Goal: Task Accomplishment & Management: Use online tool/utility

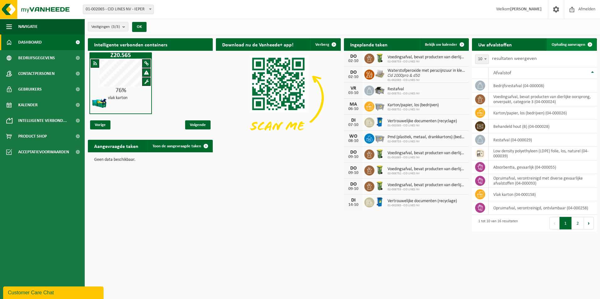
click at [569, 43] on span "Ophaling aanvragen" at bounding box center [568, 45] width 34 height 4
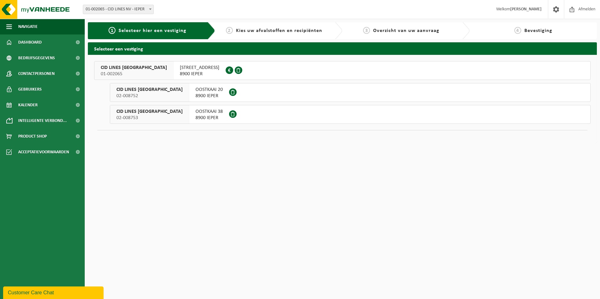
click at [180, 72] on span "8900 IEPER" at bounding box center [200, 74] width 40 height 6
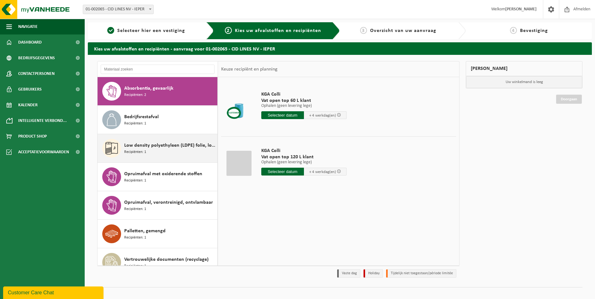
click at [162, 150] on div "Low density polyethyleen (LDPE) folie, los, naturel Recipiënten: 1" at bounding box center [170, 148] width 92 height 19
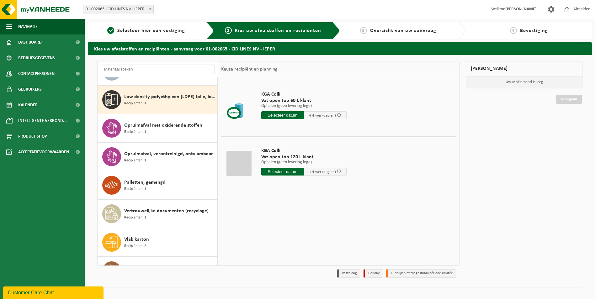
scroll to position [57, 0]
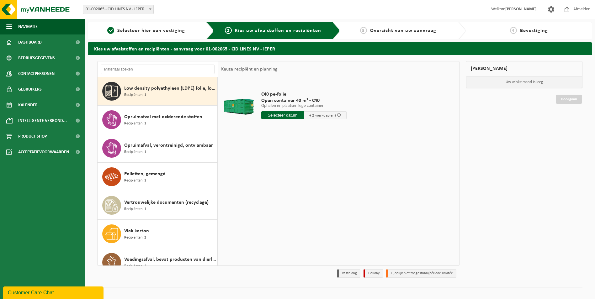
click at [285, 113] on input "text" at bounding box center [282, 115] width 43 height 8
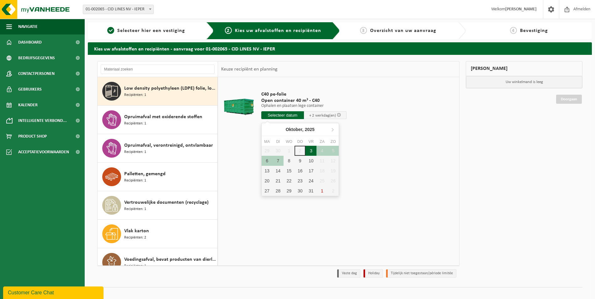
click at [310, 149] on div "3" at bounding box center [311, 151] width 11 height 10
type input "Van 2025-10-03"
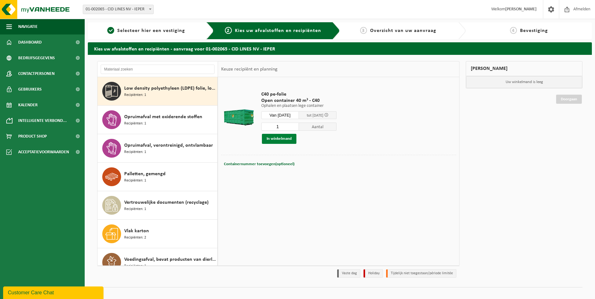
click at [280, 139] on button "In winkelmand" at bounding box center [279, 139] width 35 height 10
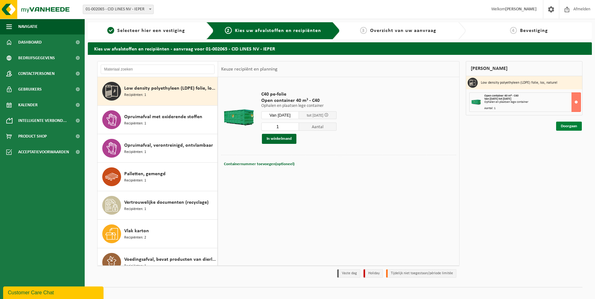
click at [569, 126] on link "Doorgaan" at bounding box center [569, 126] width 26 height 9
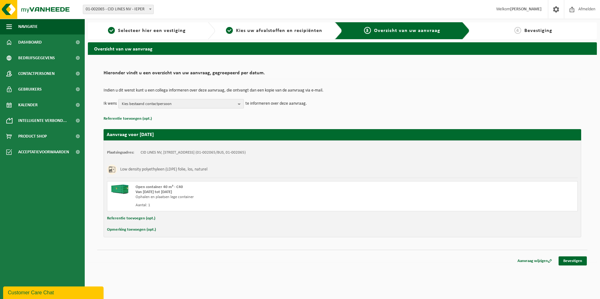
click at [239, 105] on b "button" at bounding box center [241, 103] width 6 height 9
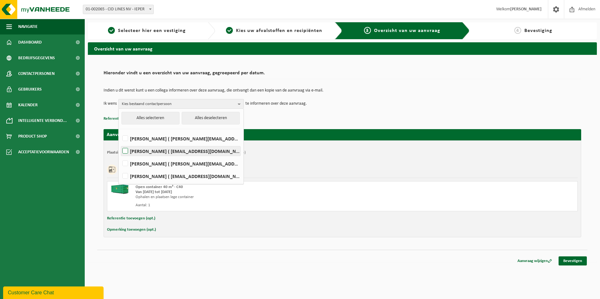
click at [179, 152] on label "AMBER BOUDEN ( amber.bouden@cidlines.com )" at bounding box center [180, 150] width 119 height 9
click at [120, 143] on input "AMBER BOUDEN ( amber.bouden@cidlines.com )" at bounding box center [120, 143] width 0 height 0
checkbox input "true"
click at [408, 113] on div "Indien u dit wenst kunt u een collega informeren over deze aanvraag, die ontvan…" at bounding box center [342, 98] width 477 height 33
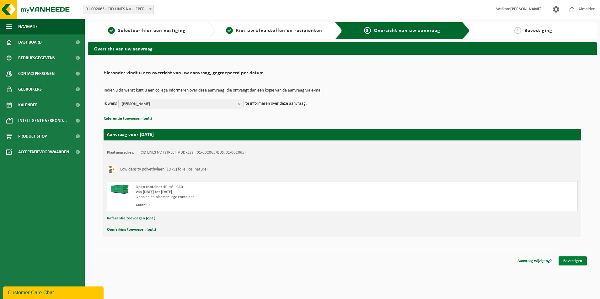
click at [576, 262] on link "Bevestigen" at bounding box center [572, 261] width 28 height 9
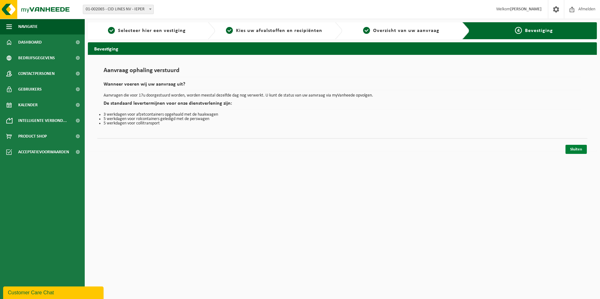
click at [576, 148] on link "Sluiten" at bounding box center [575, 149] width 21 height 9
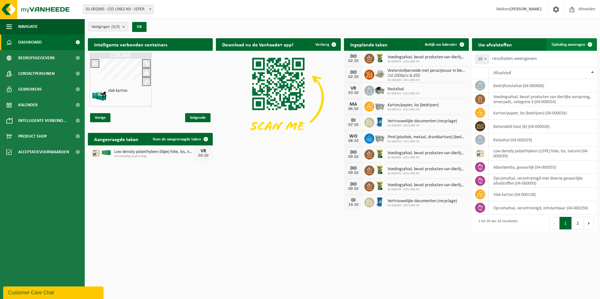
click at [582, 43] on span "Ophaling aanvragen" at bounding box center [568, 45] width 34 height 4
click at [576, 43] on span "Ophaling aanvragen" at bounding box center [568, 45] width 34 height 4
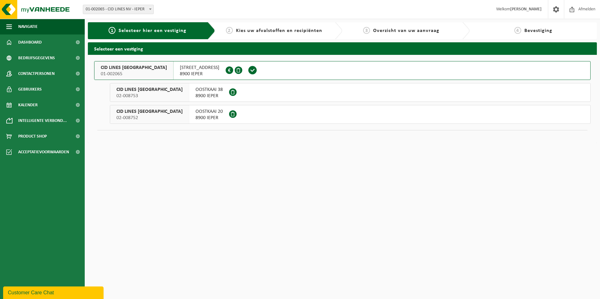
click at [180, 68] on span "[STREET_ADDRESS]" at bounding box center [200, 68] width 40 height 6
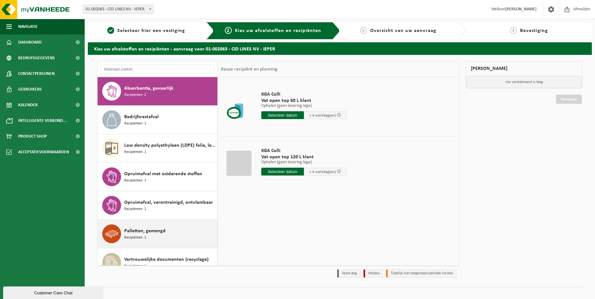
click at [134, 240] on span "Recipiënten: 1" at bounding box center [135, 238] width 22 height 6
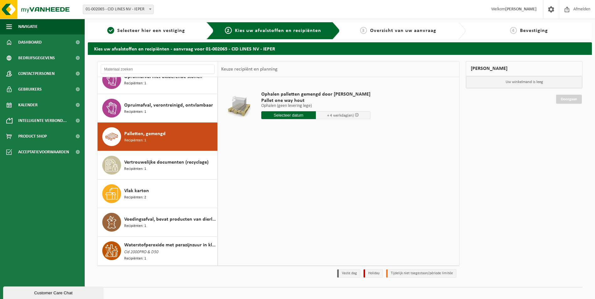
click at [279, 114] on input "text" at bounding box center [288, 115] width 55 height 8
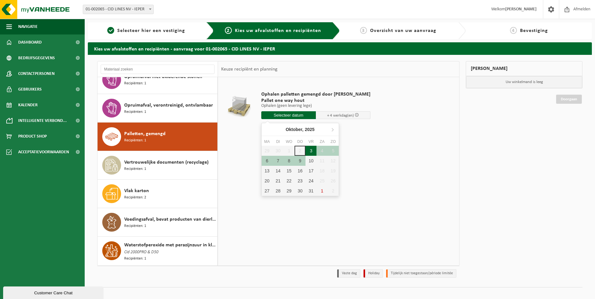
click at [313, 152] on div "3" at bounding box center [311, 151] width 11 height 10
type input "Van 2025-10-03"
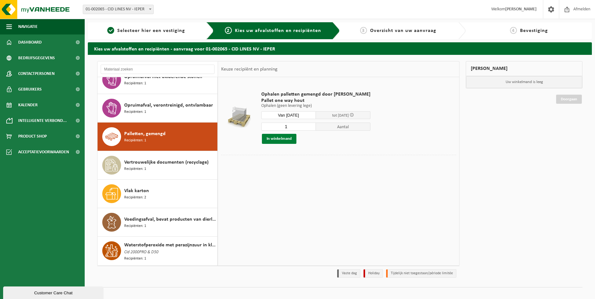
click at [290, 141] on button "In winkelmand" at bounding box center [279, 139] width 35 height 10
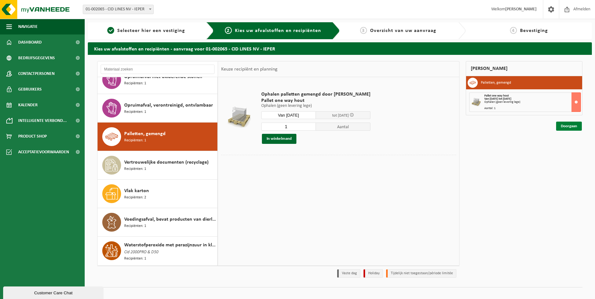
click at [570, 127] on link "Doorgaan" at bounding box center [569, 126] width 26 height 9
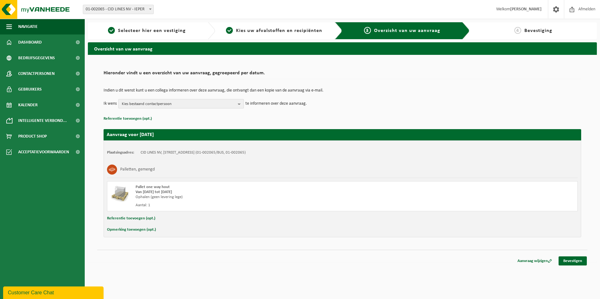
click at [241, 105] on b "button" at bounding box center [241, 103] width 6 height 9
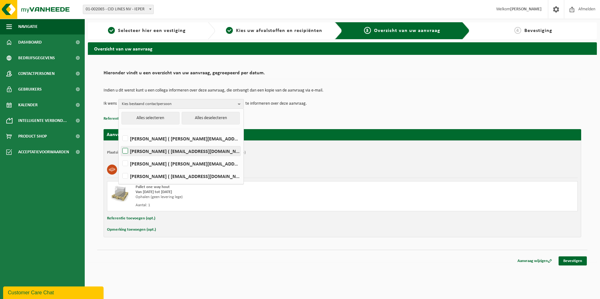
click at [162, 151] on label "[PERSON_NAME] ( [EMAIL_ADDRESS][DOMAIN_NAME] )" at bounding box center [180, 150] width 119 height 9
click at [120, 143] on input "[PERSON_NAME] ( [EMAIL_ADDRESS][DOMAIN_NAME] )" at bounding box center [120, 143] width 0 height 0
checkbox input "true"
click at [413, 85] on div "Indien u dit wenst kunt u een collega informeren over deze aanvraag, die ontvan…" at bounding box center [342, 98] width 477 height 33
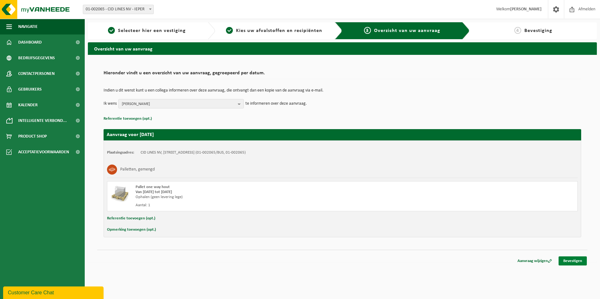
click at [567, 263] on link "Bevestigen" at bounding box center [572, 261] width 28 height 9
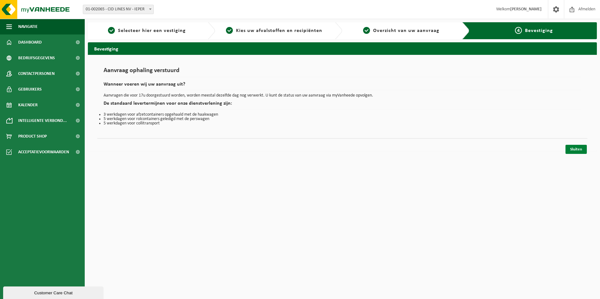
click at [573, 148] on link "Sluiten" at bounding box center [575, 149] width 21 height 9
